Goal: Task Accomplishment & Management: Manage account settings

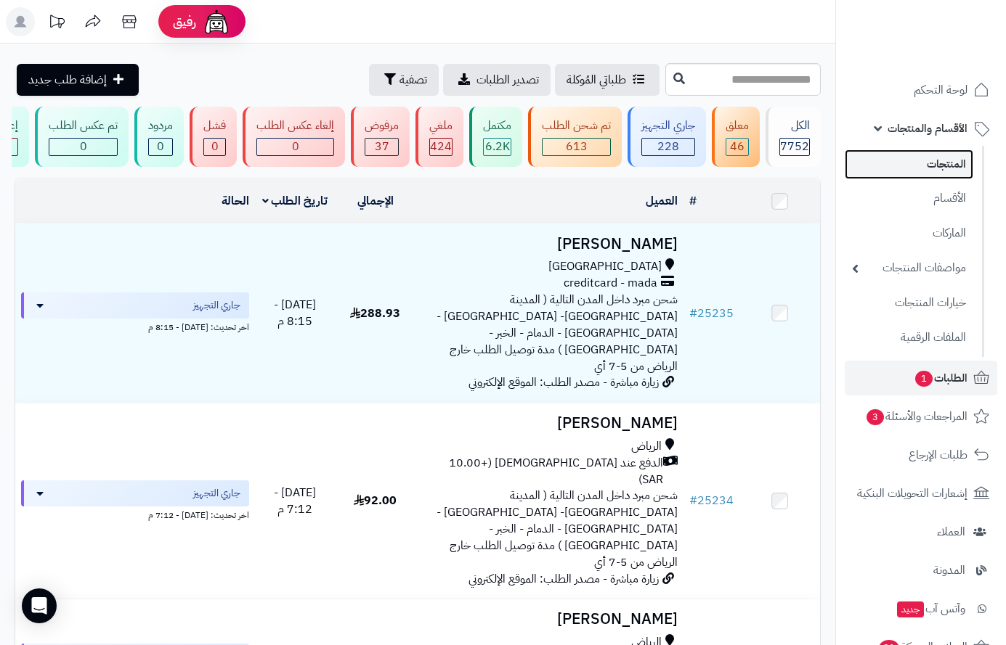
click at [940, 170] on link "المنتجات" at bounding box center [908, 165] width 129 height 30
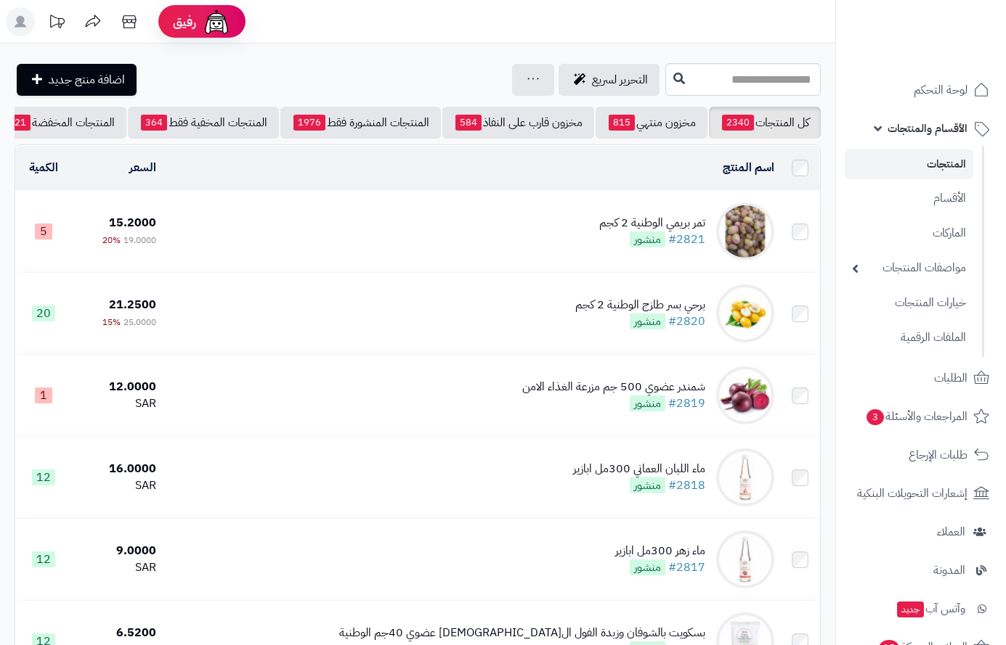
scroll to position [0, -152]
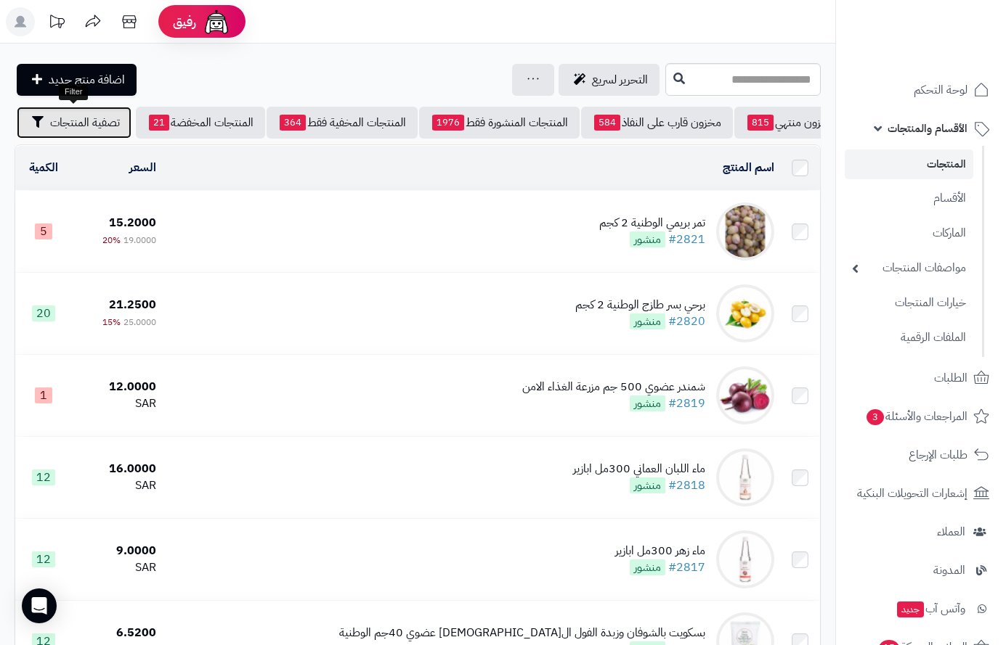
drag, startPoint x: 90, startPoint y: 125, endPoint x: 92, endPoint y: 192, distance: 67.6
click at [90, 127] on span "تصفية المنتجات" at bounding box center [85, 122] width 70 height 17
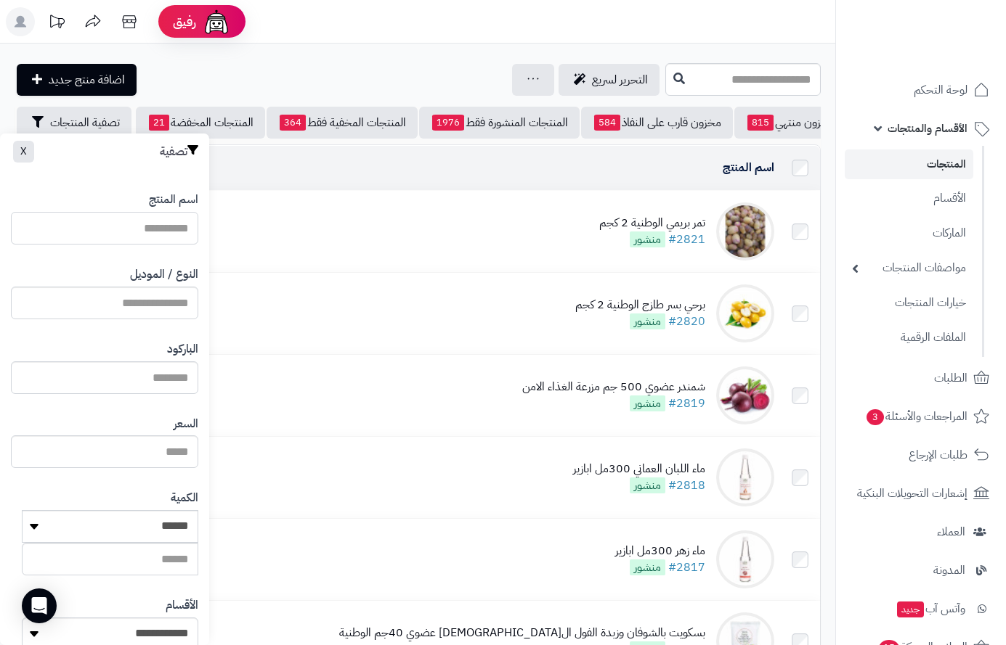
click at [166, 229] on input "اسم المنتج" at bounding box center [104, 228] width 187 height 33
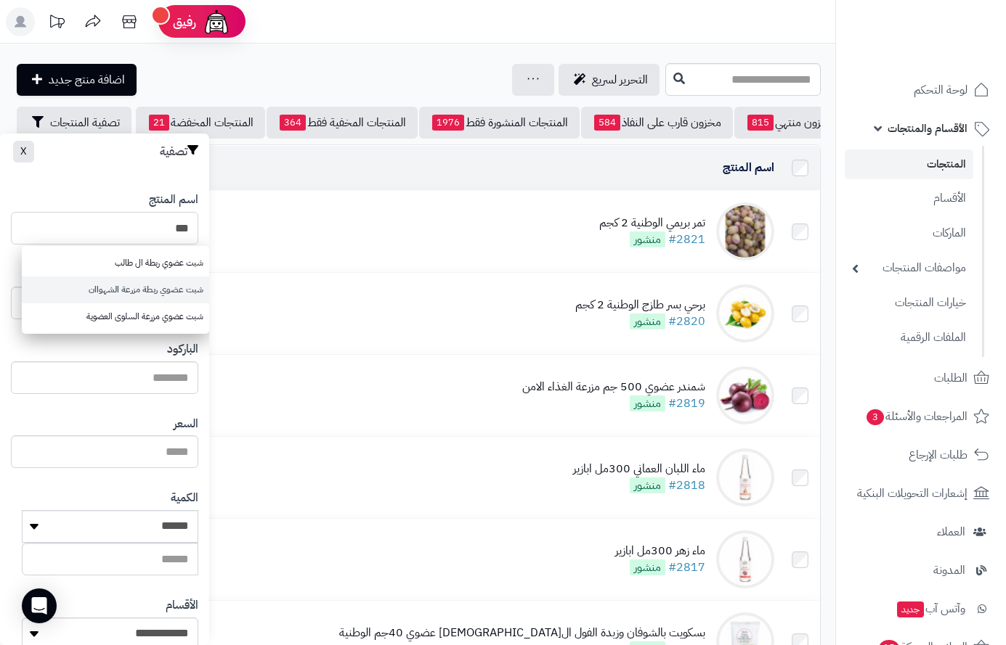
type input "***"
click at [140, 292] on link "شبت عضوي ربطة مزرعة الشهواان" at bounding box center [115, 290] width 187 height 27
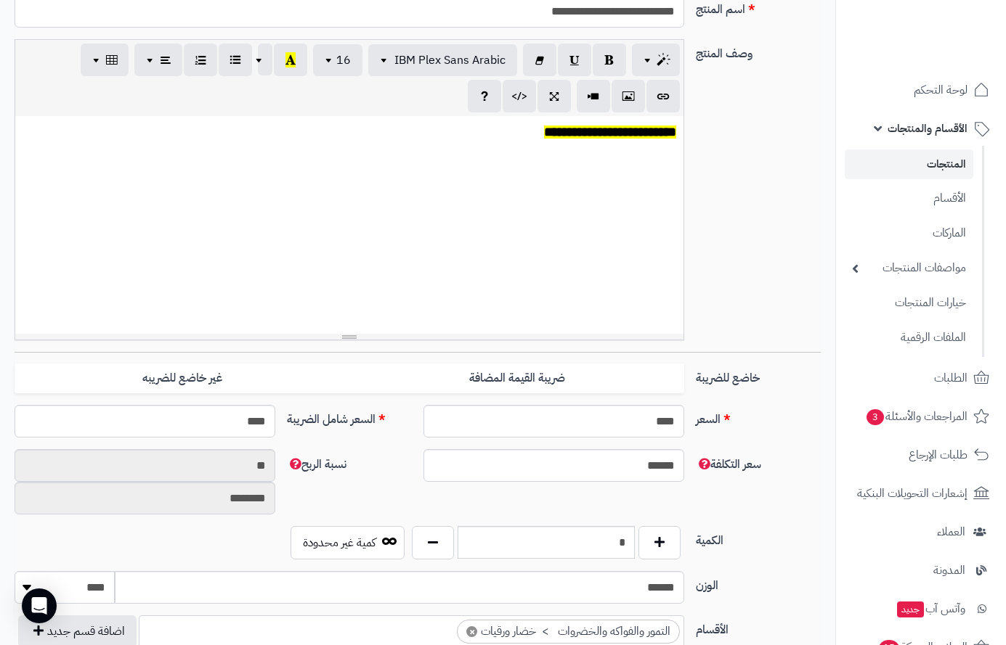
scroll to position [363, 0]
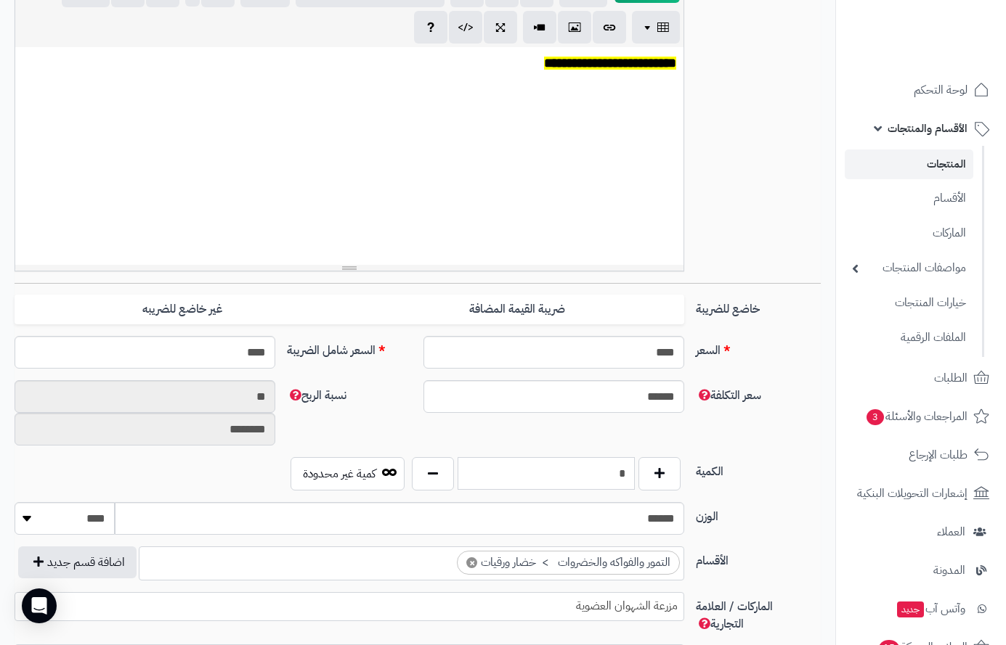
drag, startPoint x: 609, startPoint y: 470, endPoint x: 630, endPoint y: 468, distance: 21.2
click at [631, 468] on input "*" at bounding box center [546, 473] width 178 height 33
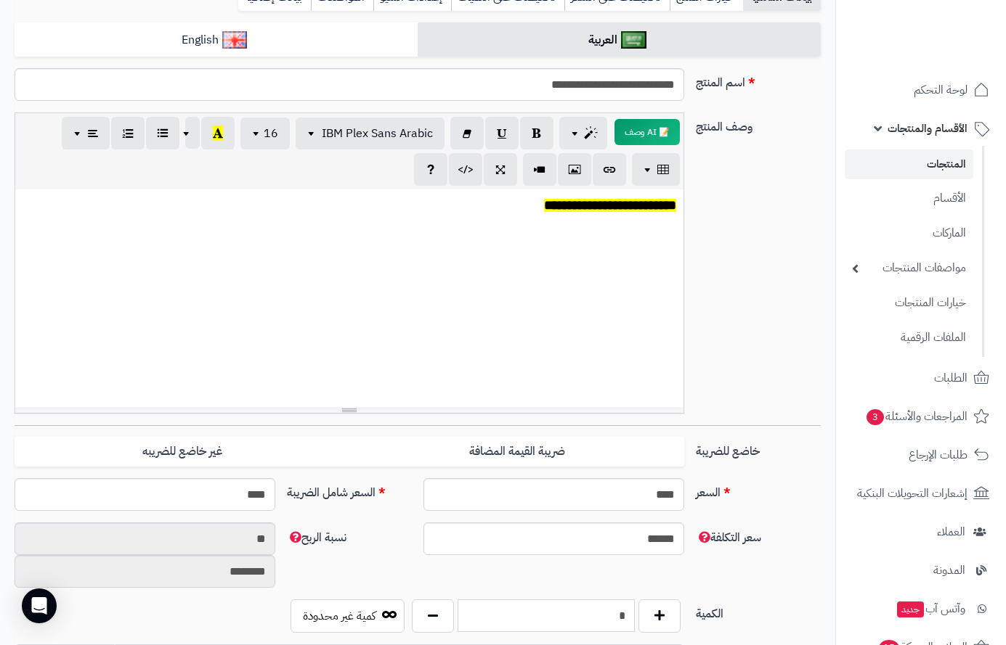
scroll to position [0, 0]
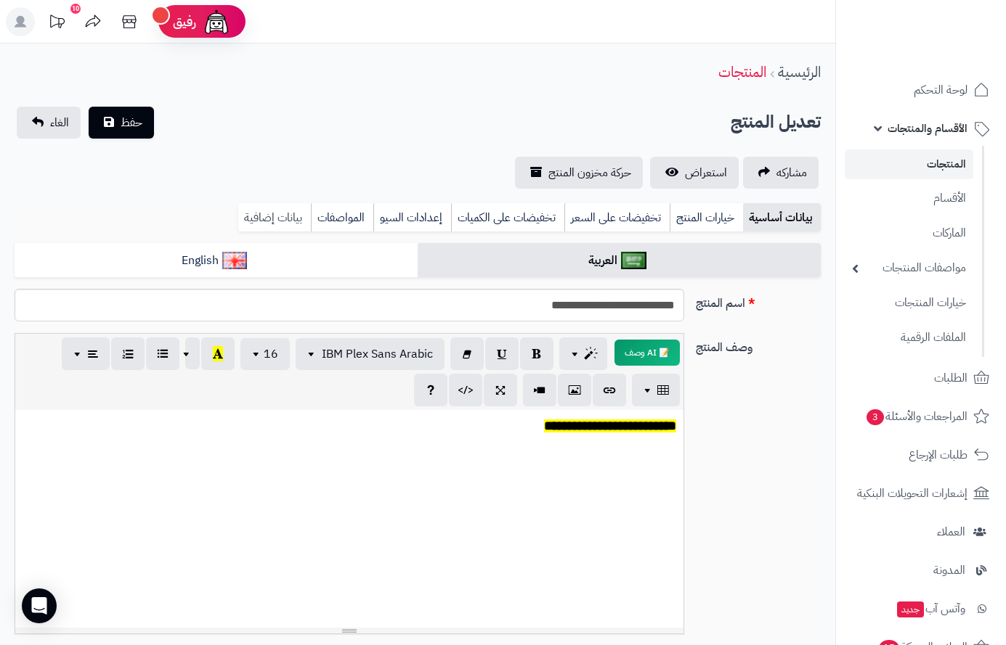
type input "*"
click at [272, 221] on link "بيانات إضافية" at bounding box center [274, 217] width 73 height 29
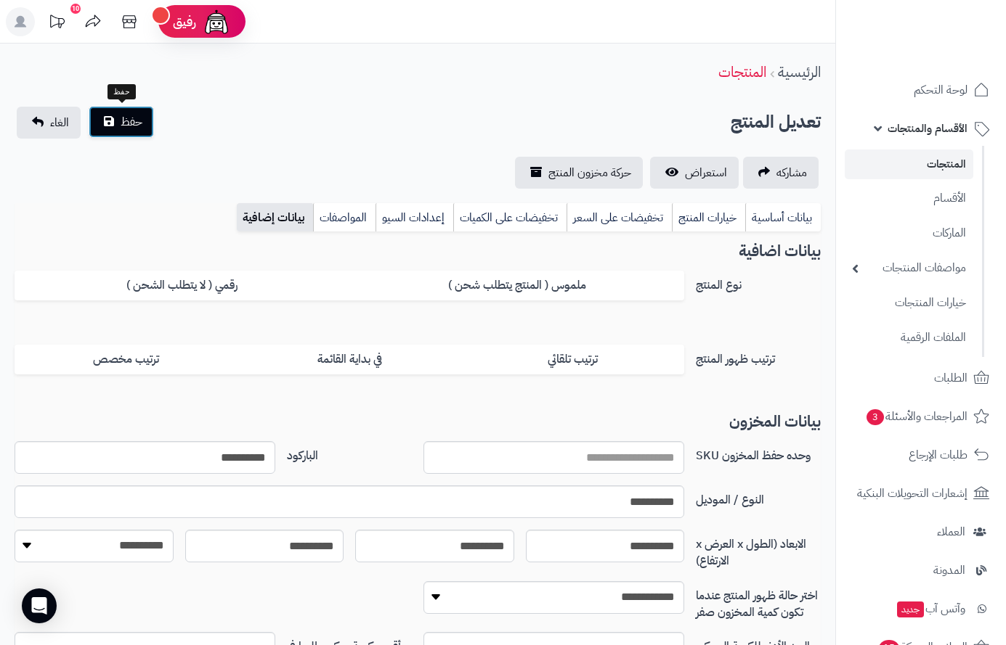
click at [142, 122] on button "حفظ" at bounding box center [121, 122] width 65 height 32
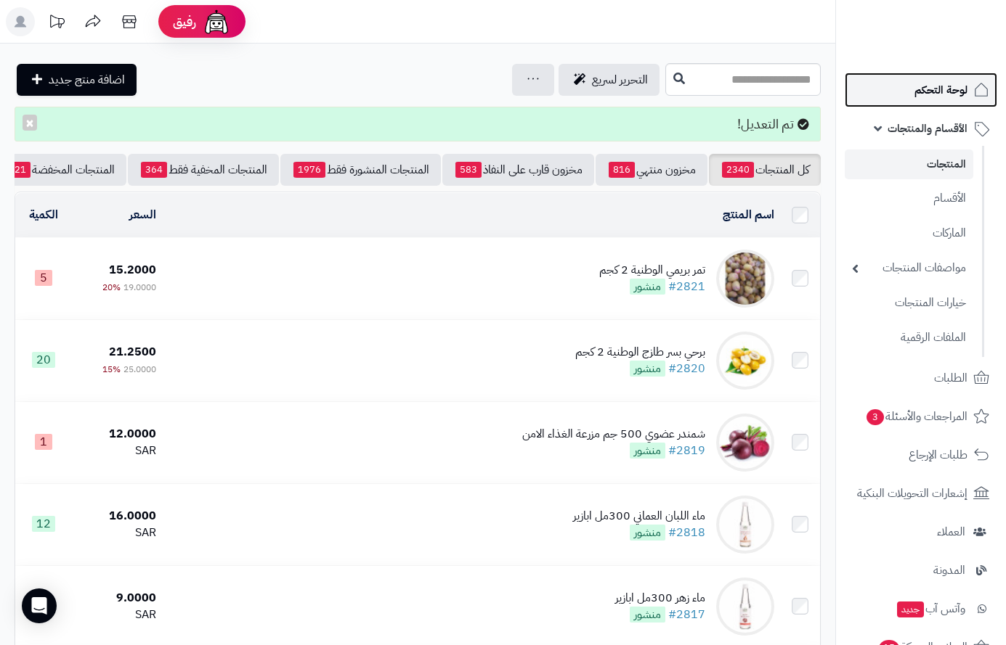
click at [956, 78] on link "لوحة التحكم" at bounding box center [920, 90] width 152 height 35
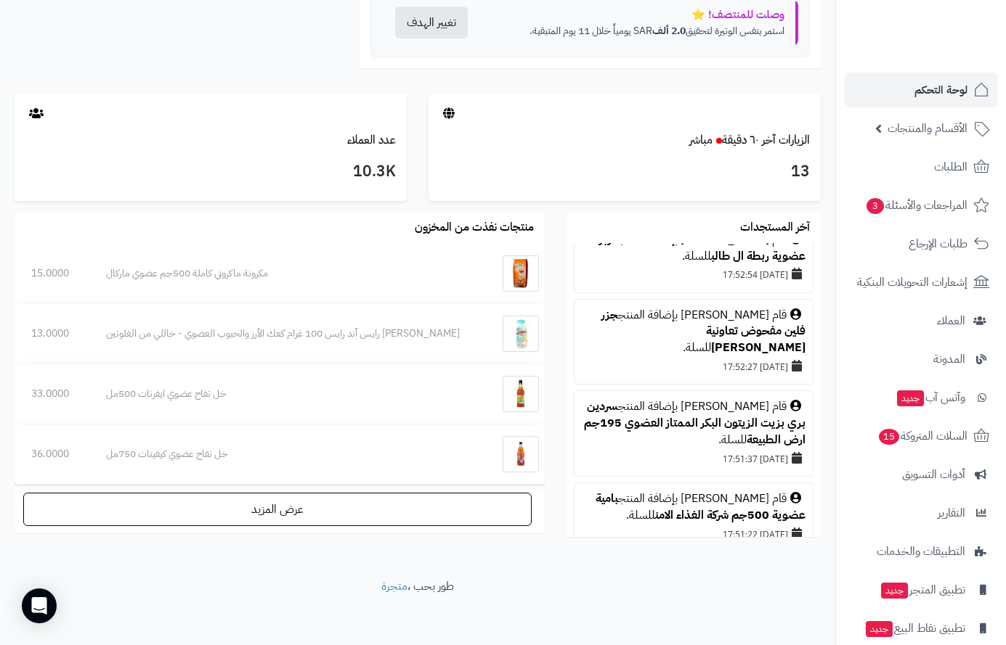
scroll to position [363, 0]
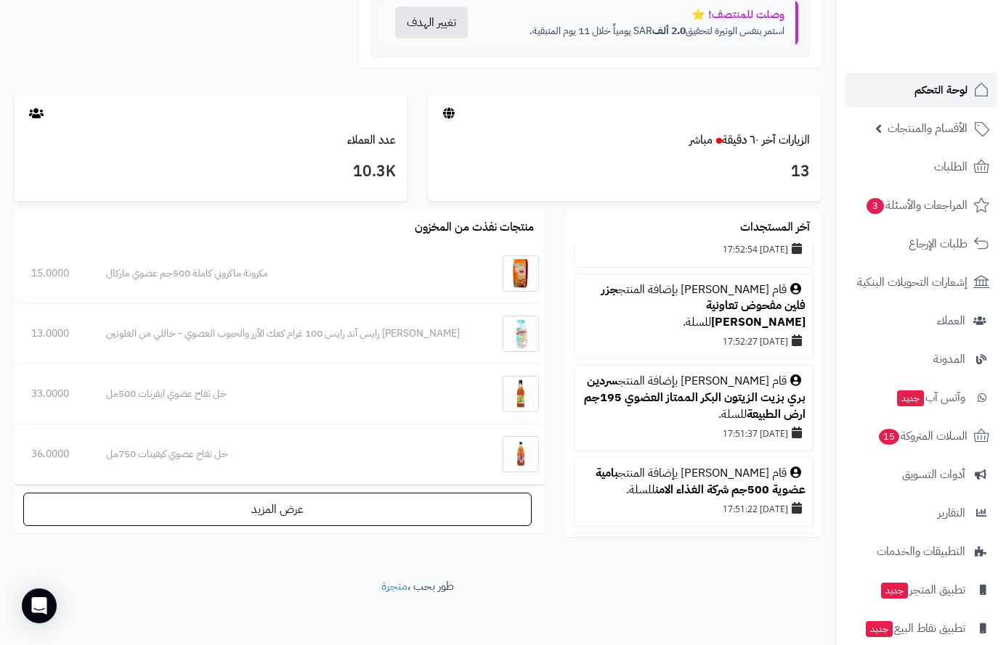
click at [937, 91] on span "لوحة التحكم" at bounding box center [940, 90] width 53 height 20
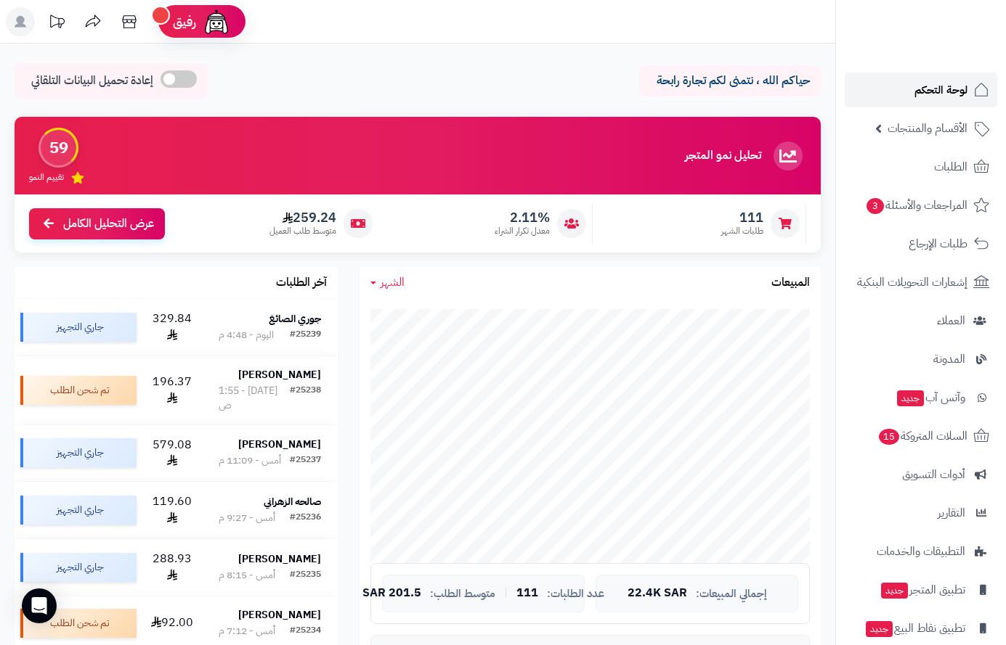
click at [923, 86] on span "لوحة التحكم" at bounding box center [940, 90] width 53 height 20
click at [946, 125] on span "الأقسام والمنتجات" at bounding box center [927, 128] width 80 height 20
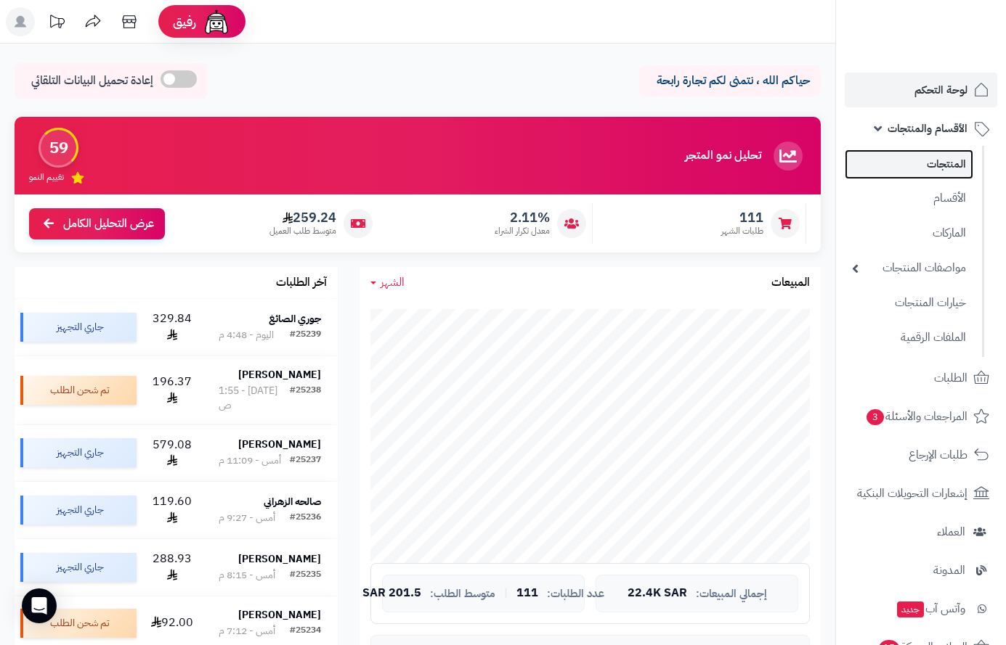
click at [938, 169] on link "المنتجات" at bounding box center [908, 165] width 129 height 30
